Goal: Transaction & Acquisition: Purchase product/service

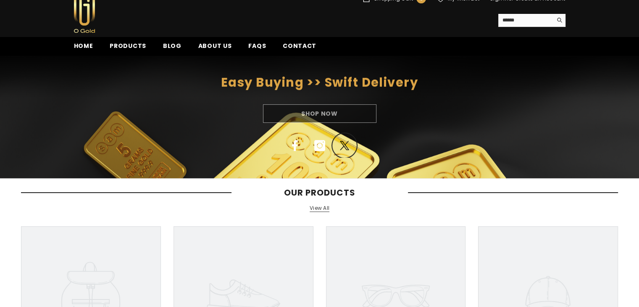
scroll to position [84, 0]
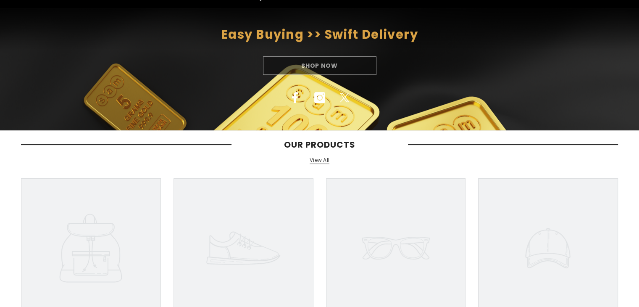
drag, startPoint x: 329, startPoint y: 43, endPoint x: 329, endPoint y: 58, distance: 15.1
click at [329, 44] on div "Easy Buying >> Swift Delivery Shop Now Facebook Instagram Twitter" at bounding box center [319, 69] width 639 height 81
click at [329, 59] on div "Shop Now" at bounding box center [319, 65] width 639 height 18
click at [321, 68] on div "Shop Now" at bounding box center [319, 65] width 639 height 18
click at [318, 66] on div "Shop Now" at bounding box center [319, 65] width 639 height 18
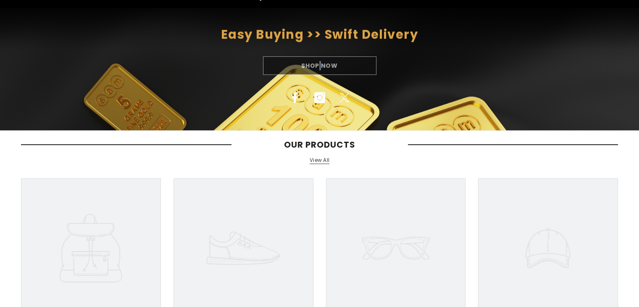
click at [318, 66] on div "Shop Now" at bounding box center [319, 65] width 639 height 18
click at [320, 177] on div "Our Products View All" at bounding box center [319, 158] width 639 height 39
click at [382, 219] on icon at bounding box center [396, 248] width 140 height 140
click at [319, 160] on link "View All" at bounding box center [320, 160] width 20 height 7
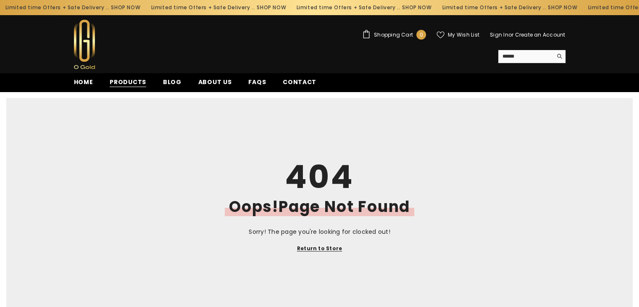
click at [123, 79] on span "Products" at bounding box center [128, 82] width 37 height 9
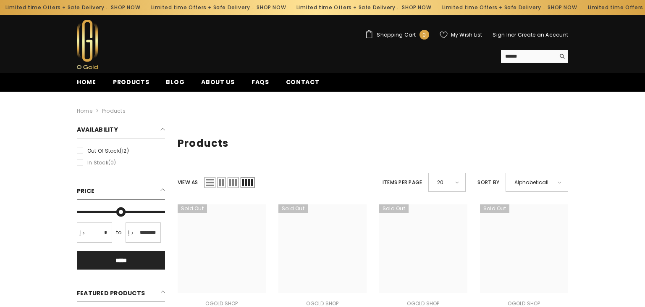
type input "*"
type input "*******"
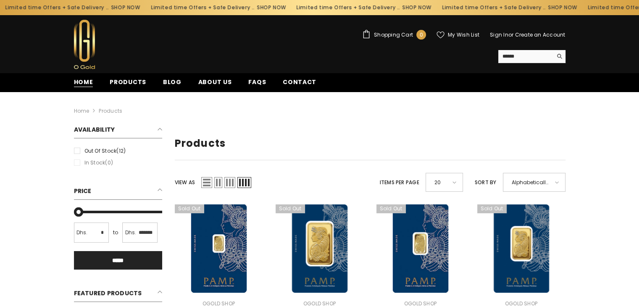
click at [81, 82] on span "Home" at bounding box center [83, 82] width 19 height 9
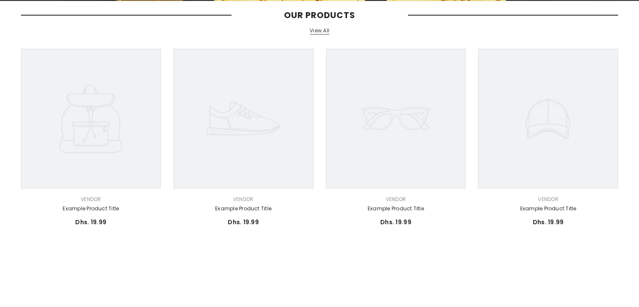
scroll to position [252, 0]
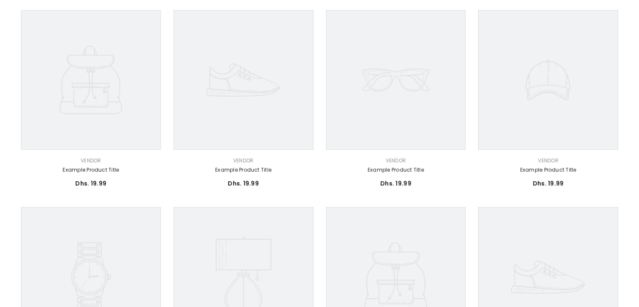
click at [267, 95] on icon at bounding box center [243, 80] width 140 height 140
click at [245, 178] on div "Vendor: Vendor Example product title Dhs. 19.99 Dhs. 19.99 Unit price / per" at bounding box center [243, 175] width 140 height 38
click at [250, 172] on link "Example product title" at bounding box center [243, 169] width 140 height 9
click at [250, 171] on link "Example product title" at bounding box center [243, 169] width 140 height 9
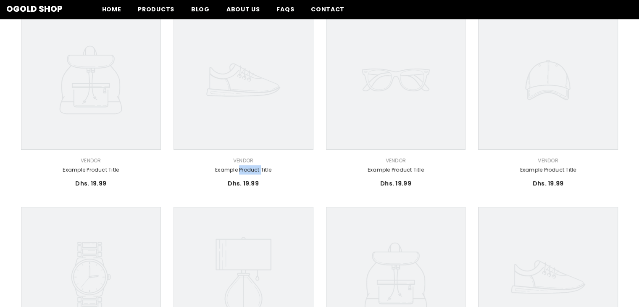
scroll to position [0, 0]
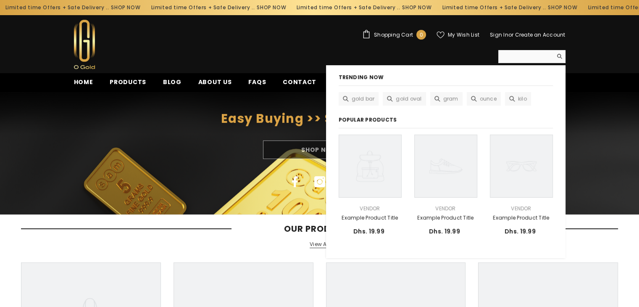
click at [520, 58] on input "Search" at bounding box center [525, 56] width 54 height 13
